Goal: Transaction & Acquisition: Purchase product/service

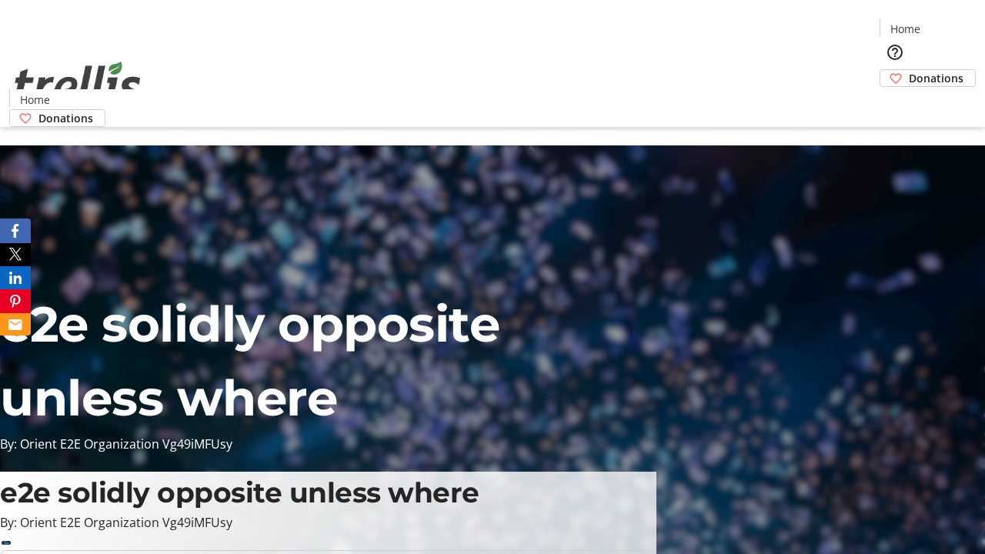
click at [909, 70] on span "Donations" at bounding box center [936, 78] width 55 height 16
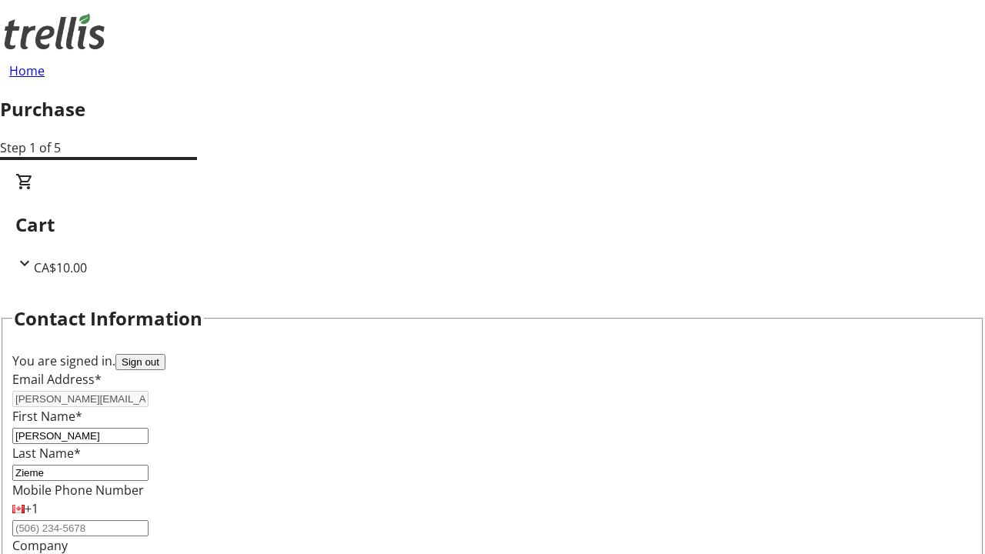
select select "BC"
select select "CA"
type input "V1Y 0C2"
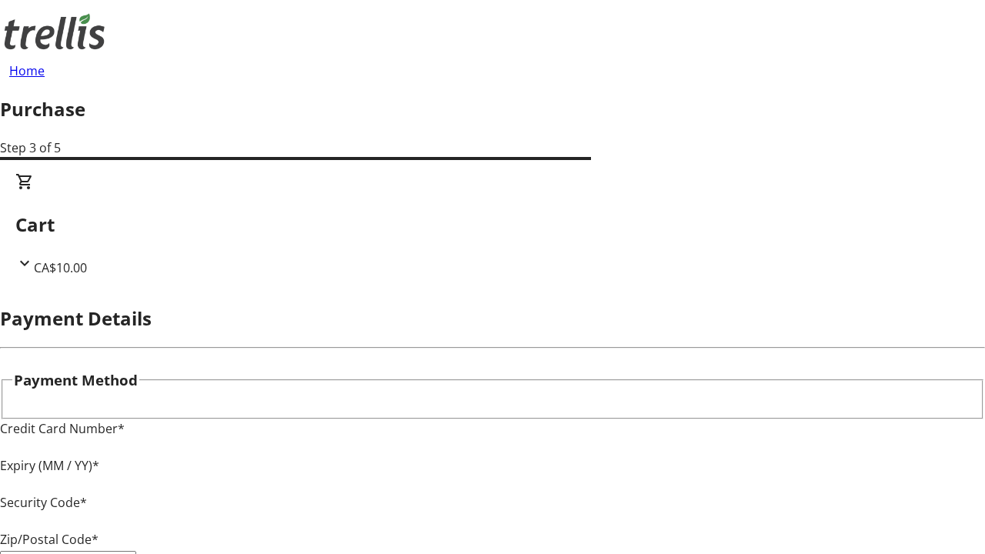
type input "V1Y 0C2"
